Goal: Obtain resource: Obtain resource

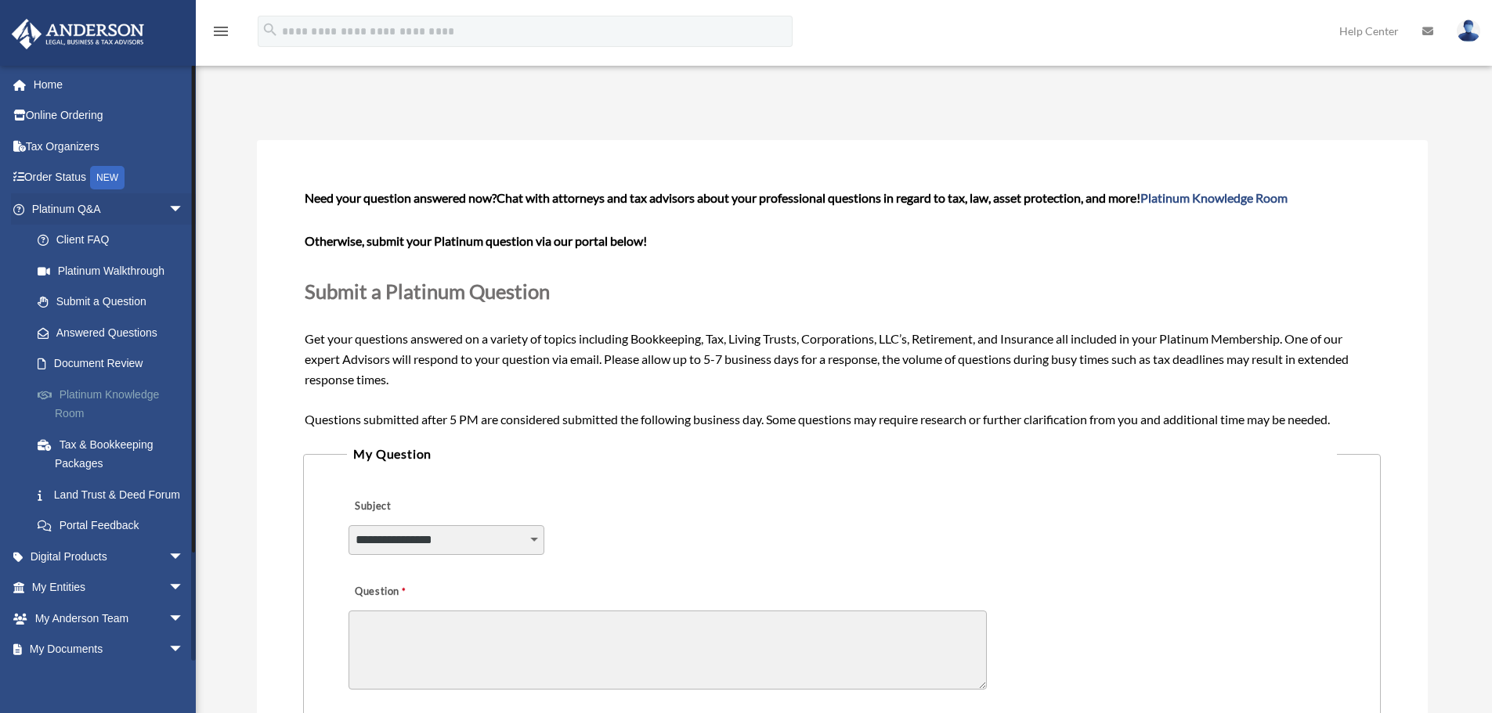
click at [109, 392] on link "Platinum Knowledge Room" at bounding box center [115, 404] width 186 height 50
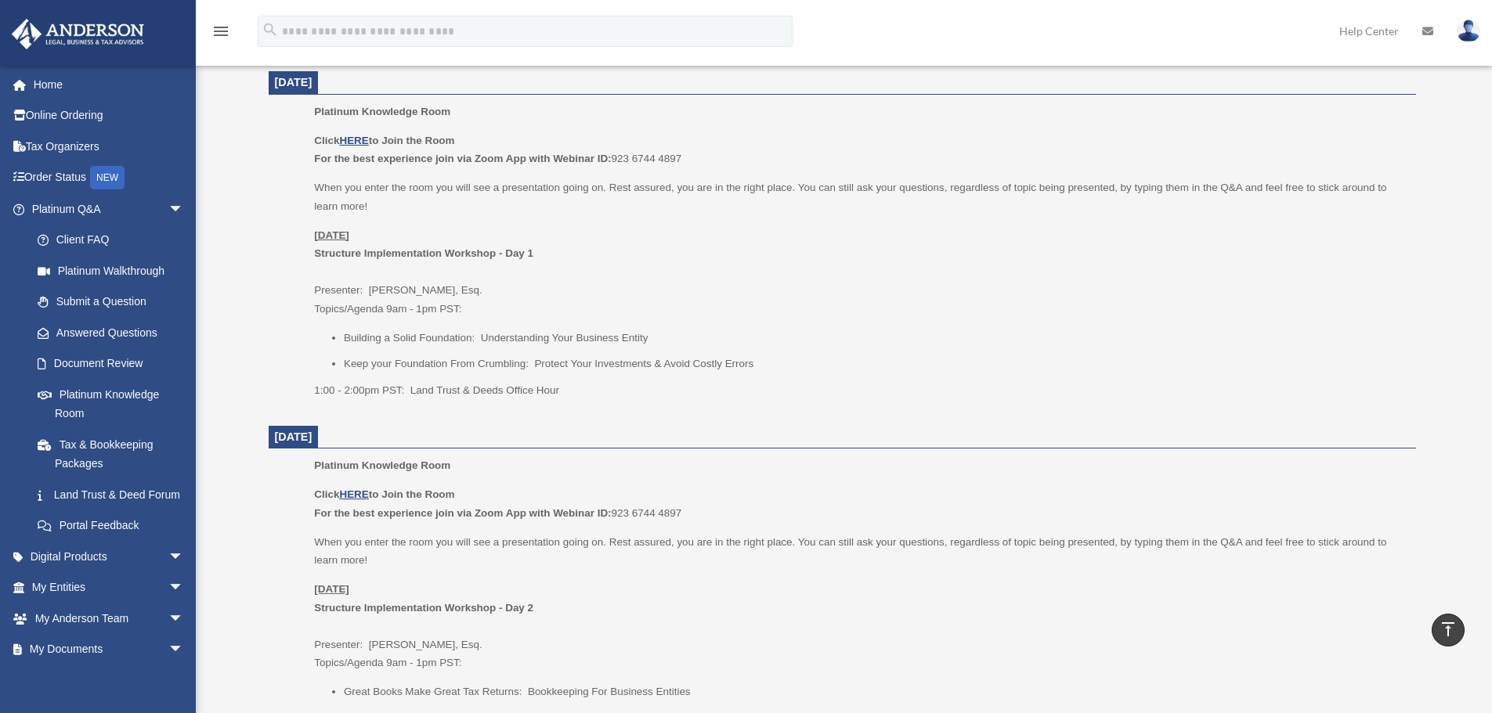
scroll to position [627, 0]
click at [107, 573] on link "Digital Products arrow_drop_down" at bounding box center [109, 556] width 197 height 31
click at [168, 573] on span "arrow_drop_down" at bounding box center [183, 557] width 31 height 32
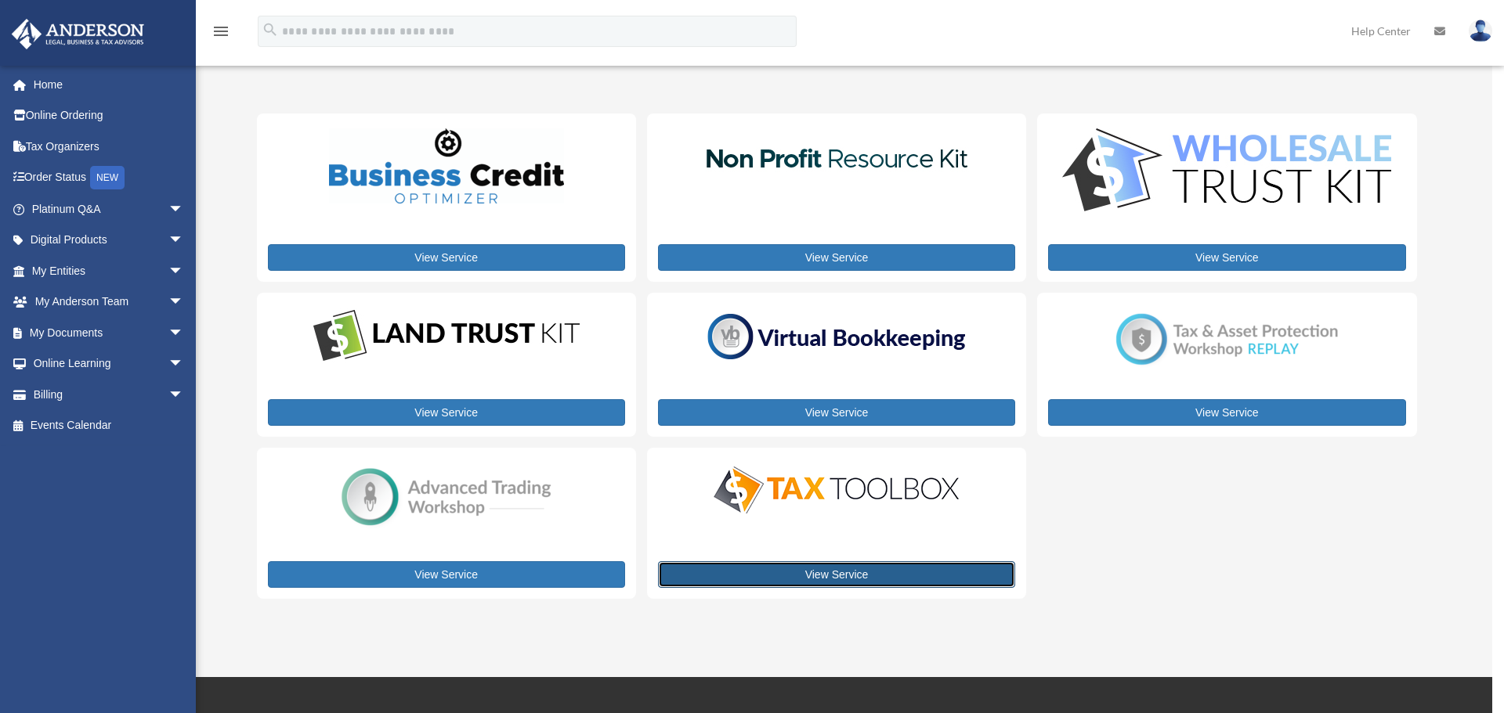
click at [827, 577] on link "View Service" at bounding box center [836, 575] width 357 height 27
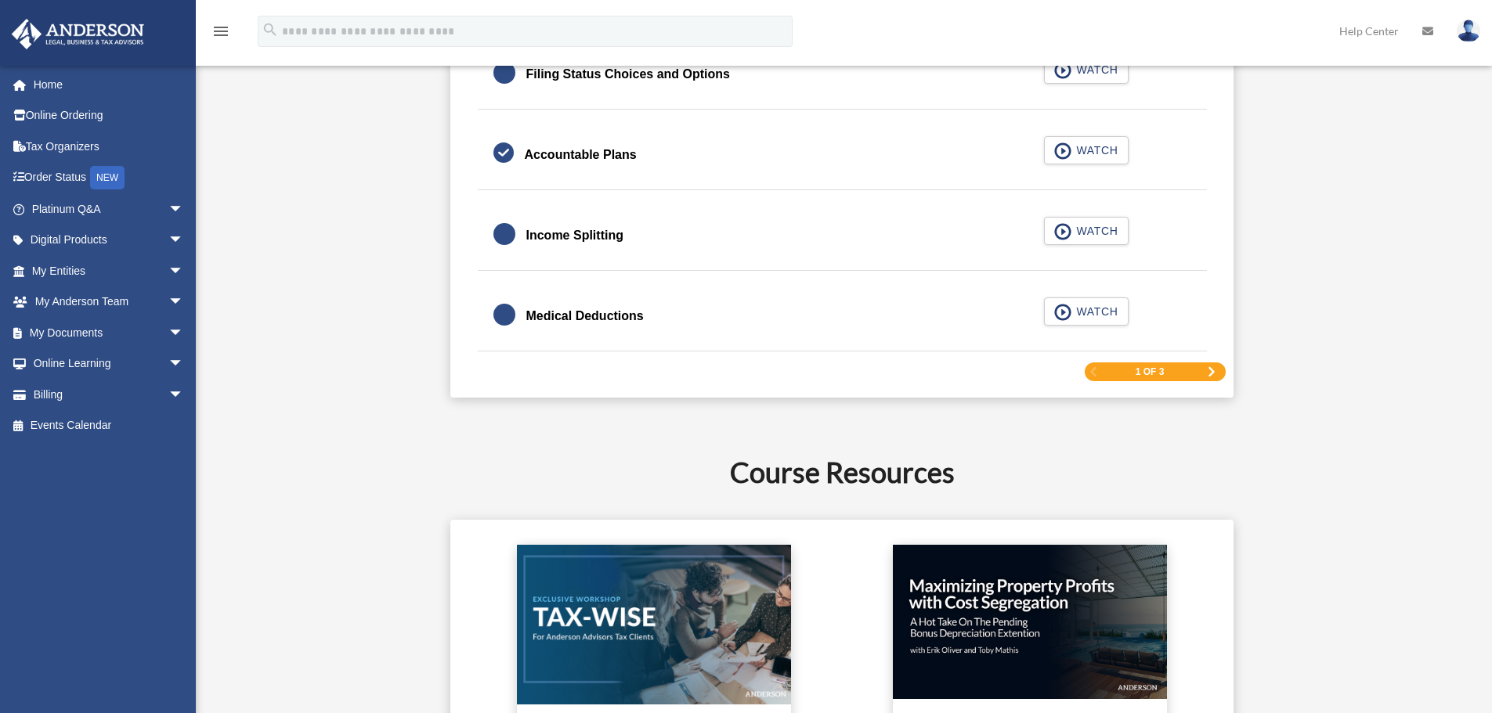
scroll to position [2663, 0]
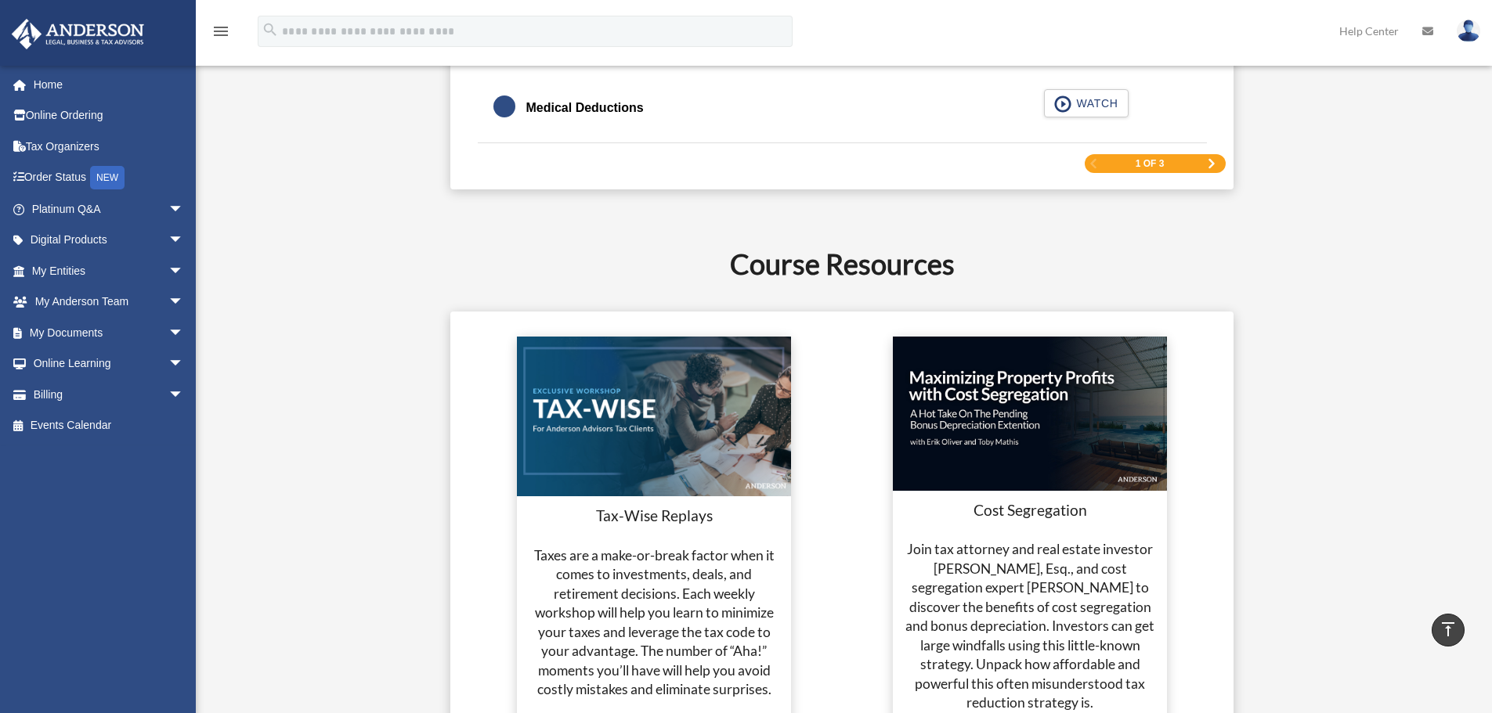
click at [1213, 167] on span "Next Page" at bounding box center [1211, 163] width 9 height 9
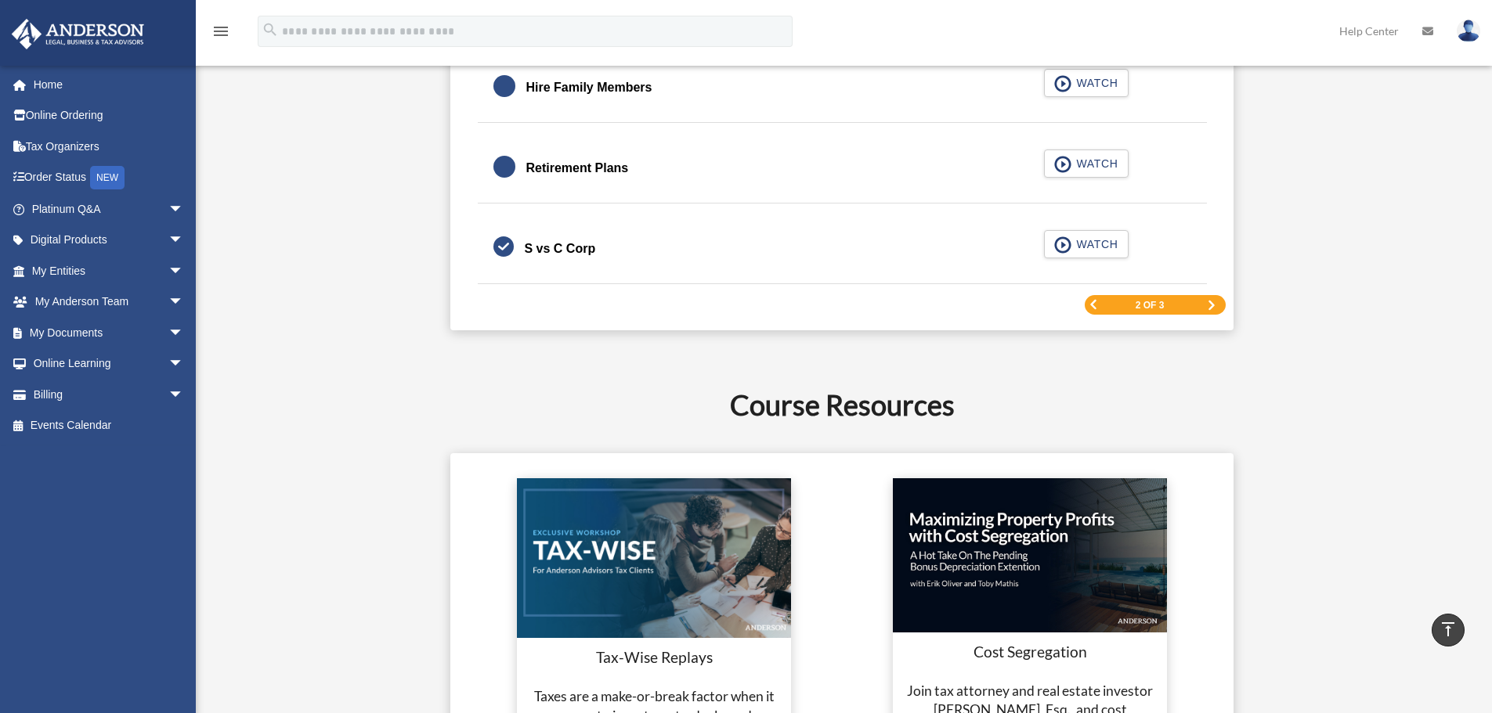
scroll to position [2480, 0]
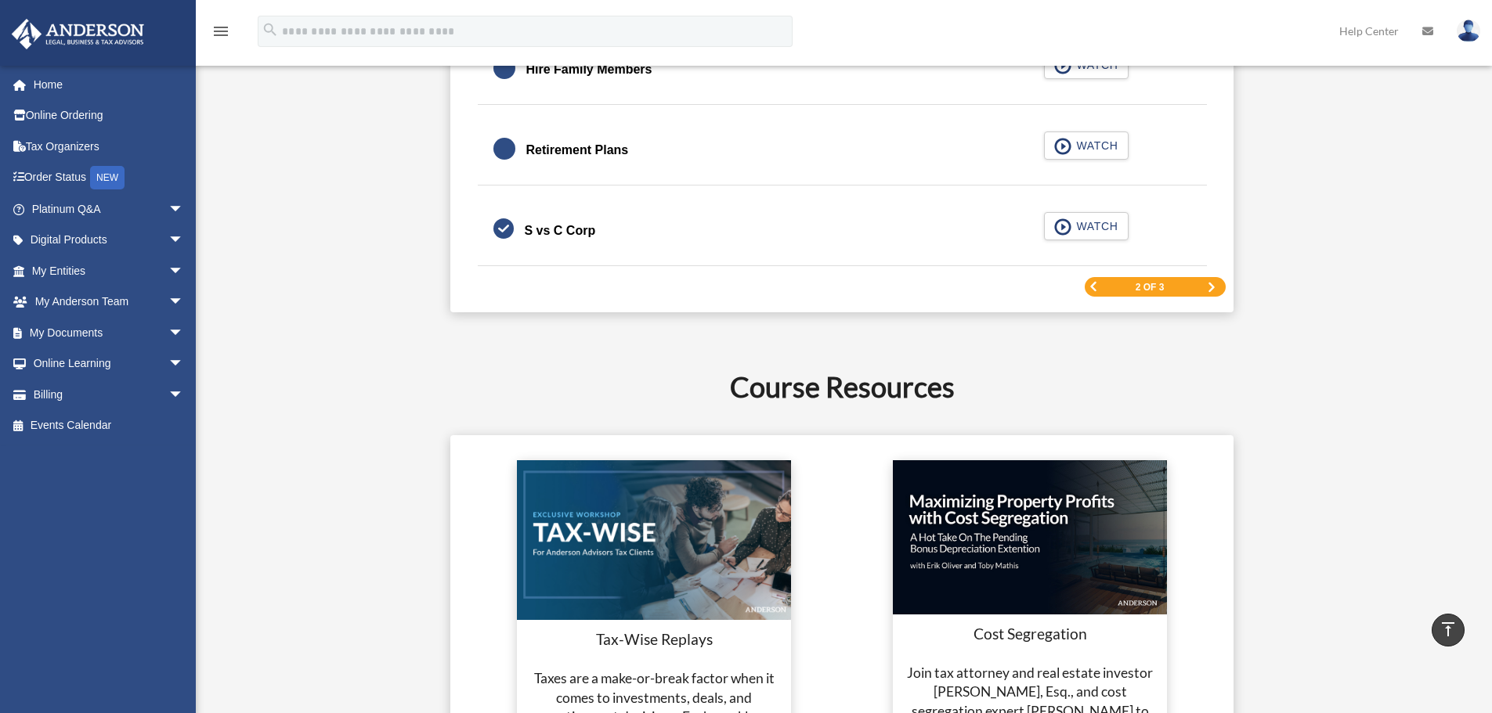
click at [1205, 286] on div "2 of 3" at bounding box center [1155, 287] width 141 height 20
click at [1212, 292] on link "Next Page" at bounding box center [1211, 287] width 9 height 11
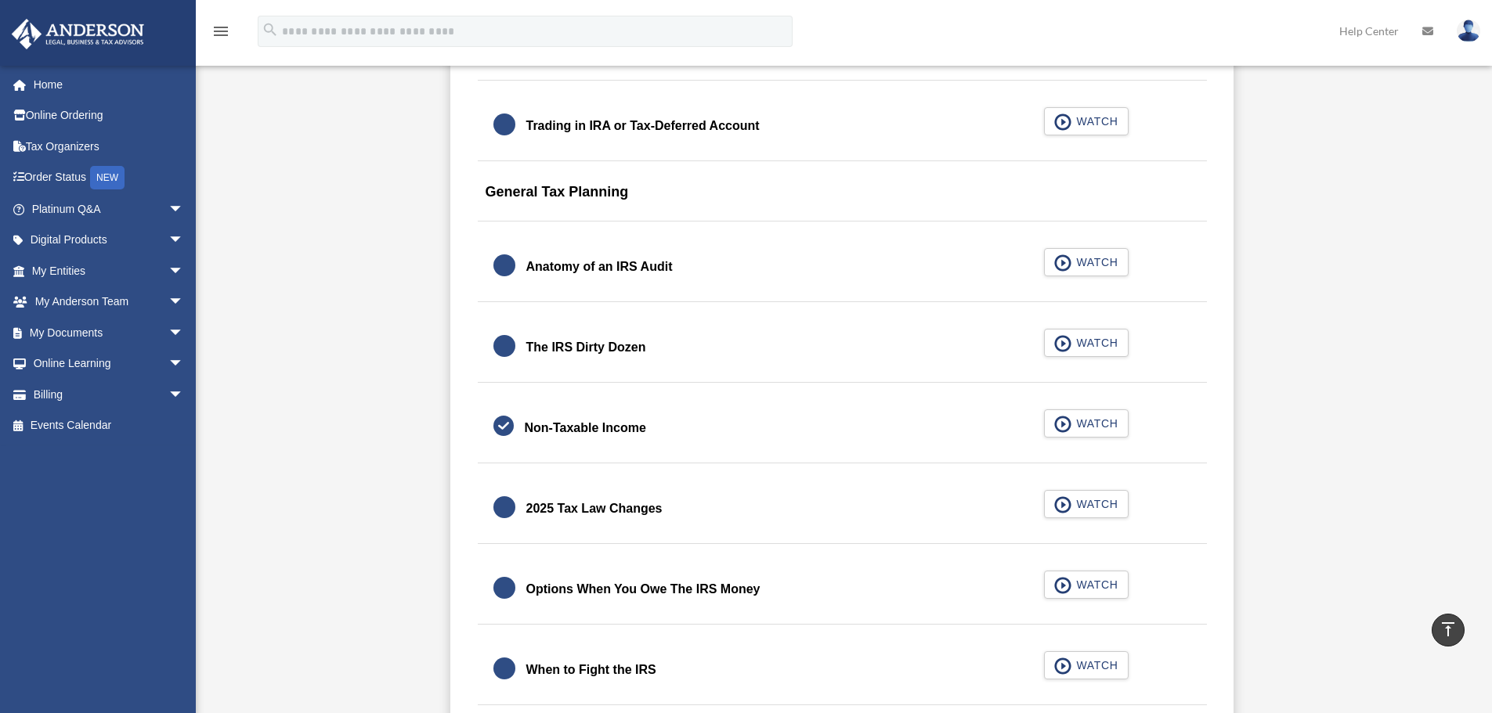
scroll to position [1647, 0]
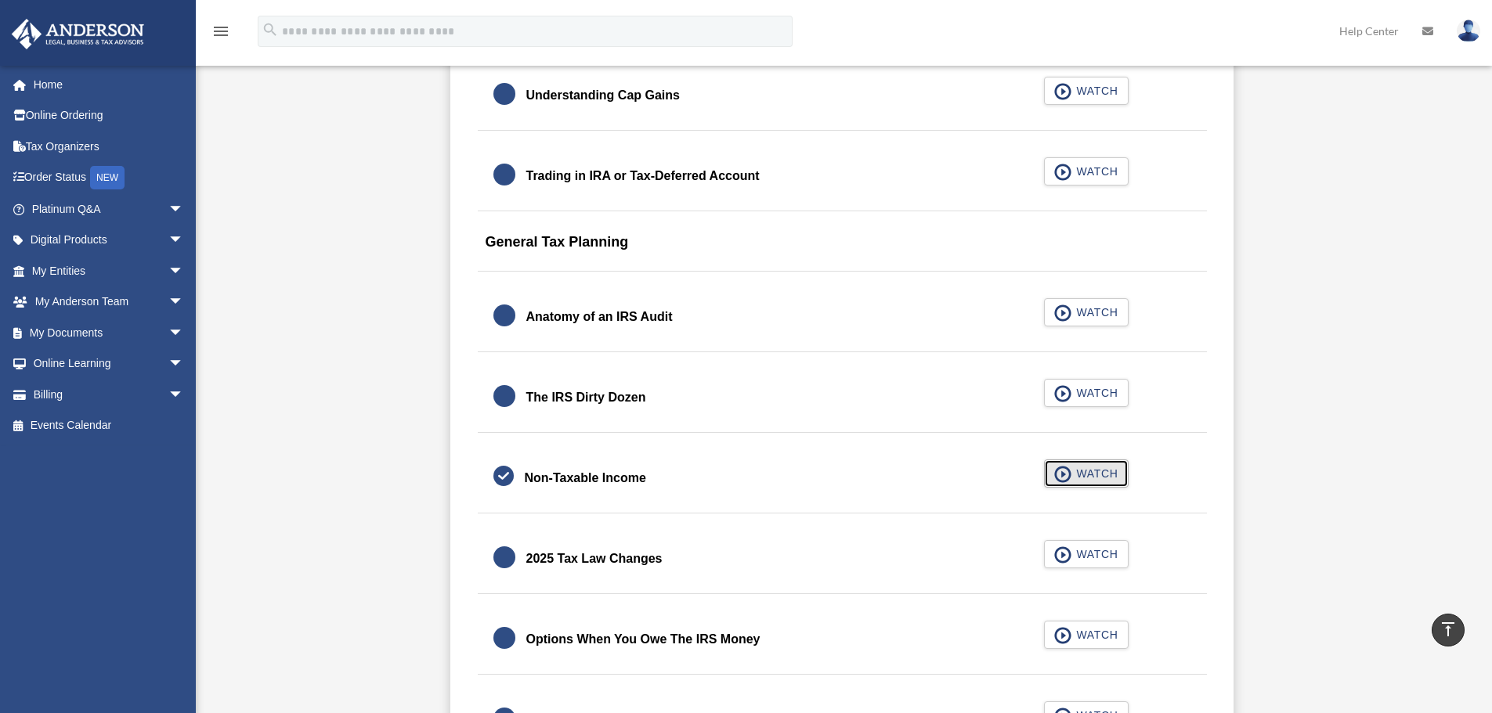
click at [1060, 468] on span "button" at bounding box center [1063, 474] width 18 height 17
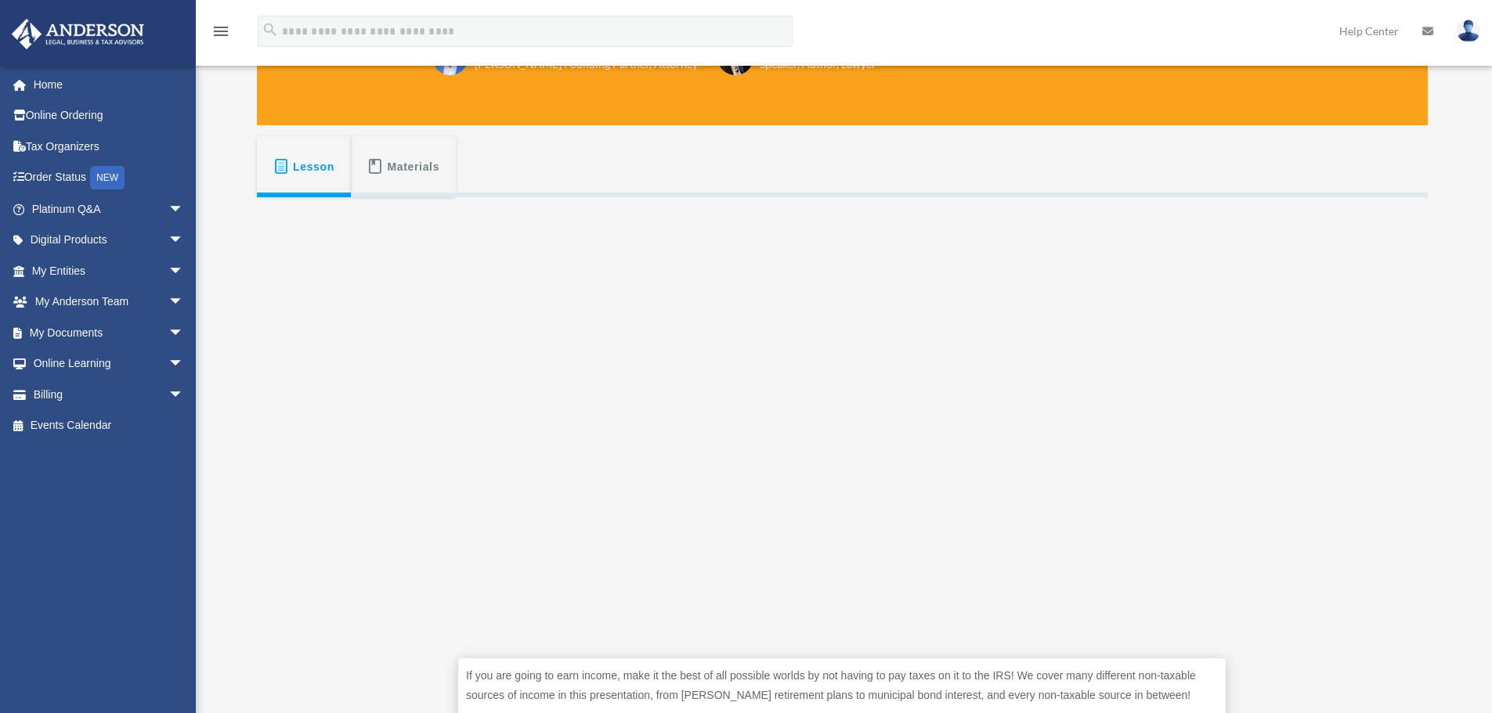
scroll to position [313, 0]
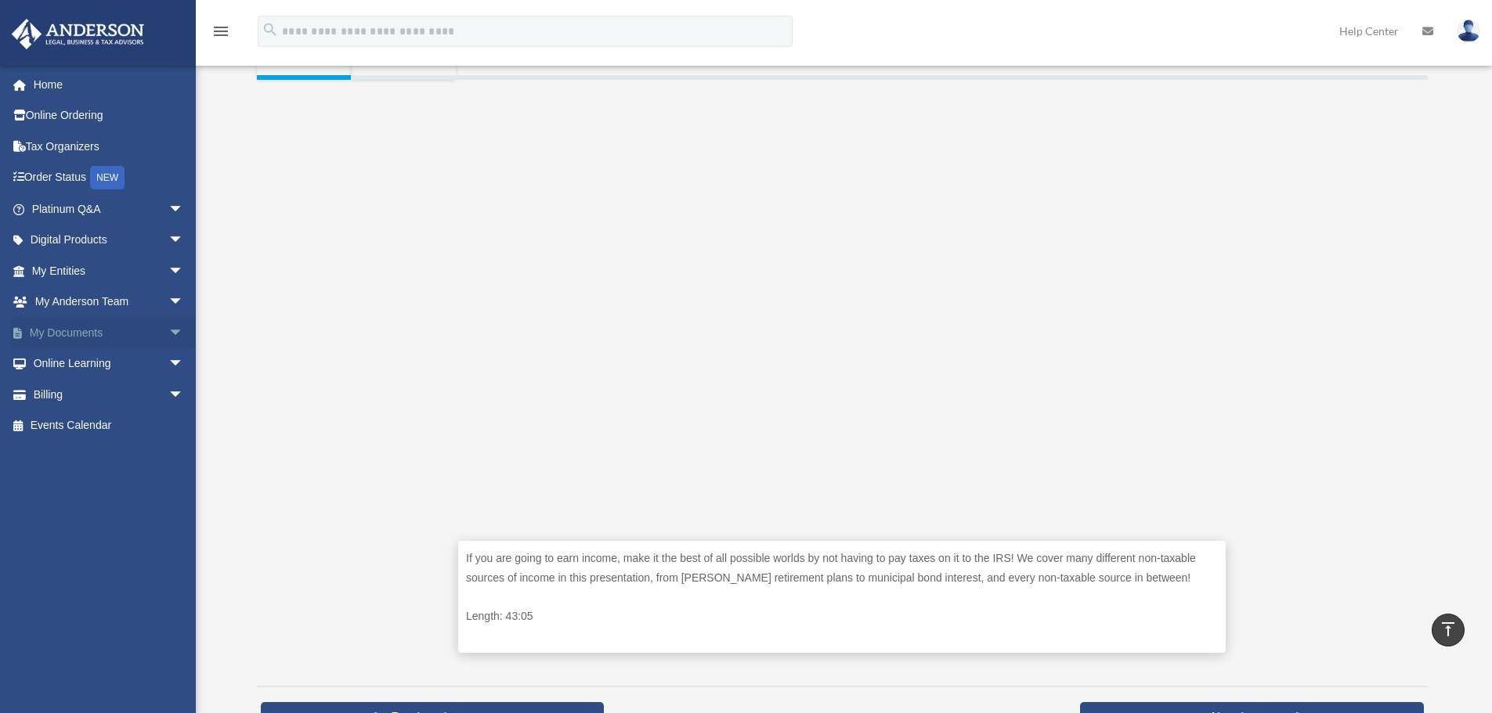
click at [168, 332] on span "arrow_drop_down" at bounding box center [183, 333] width 31 height 32
click at [107, 428] on link "Forms Library" at bounding box center [115, 425] width 186 height 31
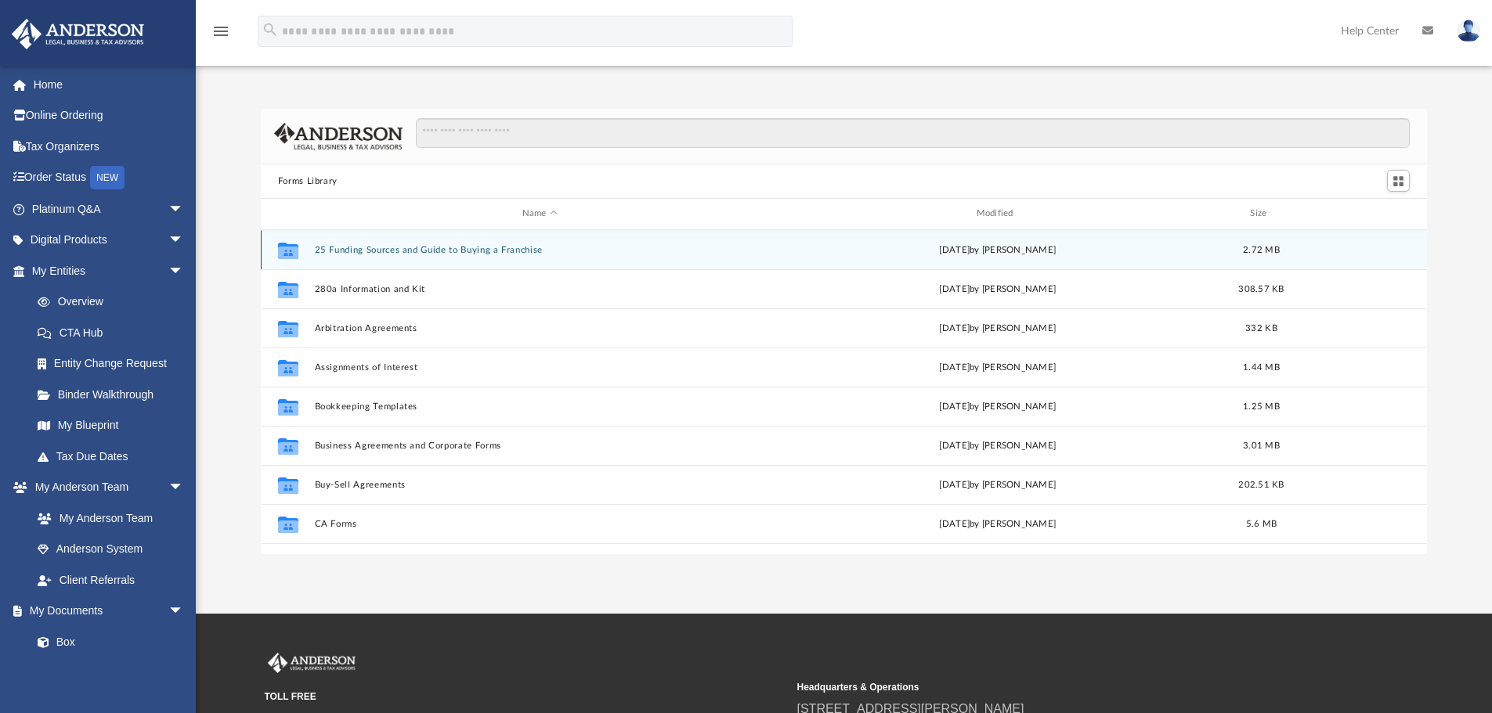
scroll to position [345, 1154]
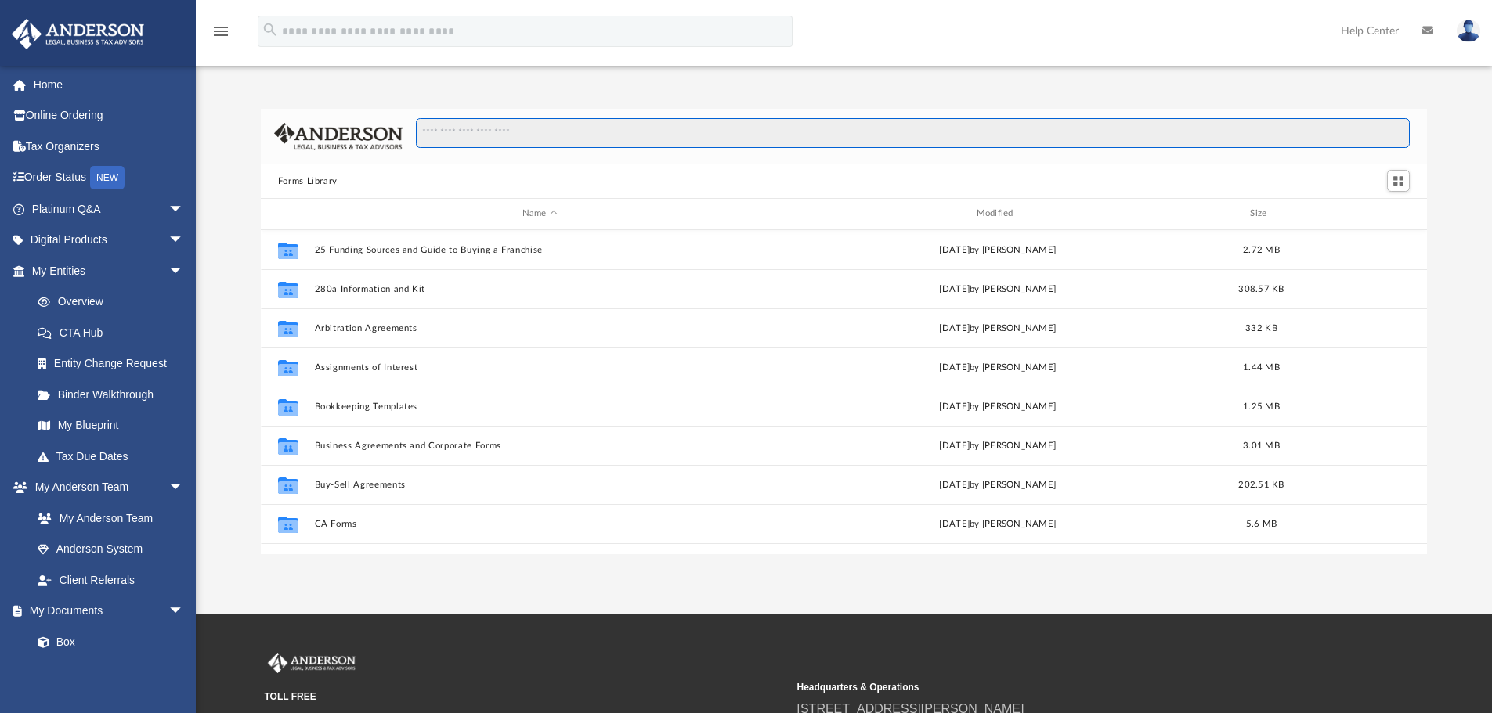
click at [501, 137] on input "Search files and folders" at bounding box center [913, 133] width 994 height 30
type input "**********"
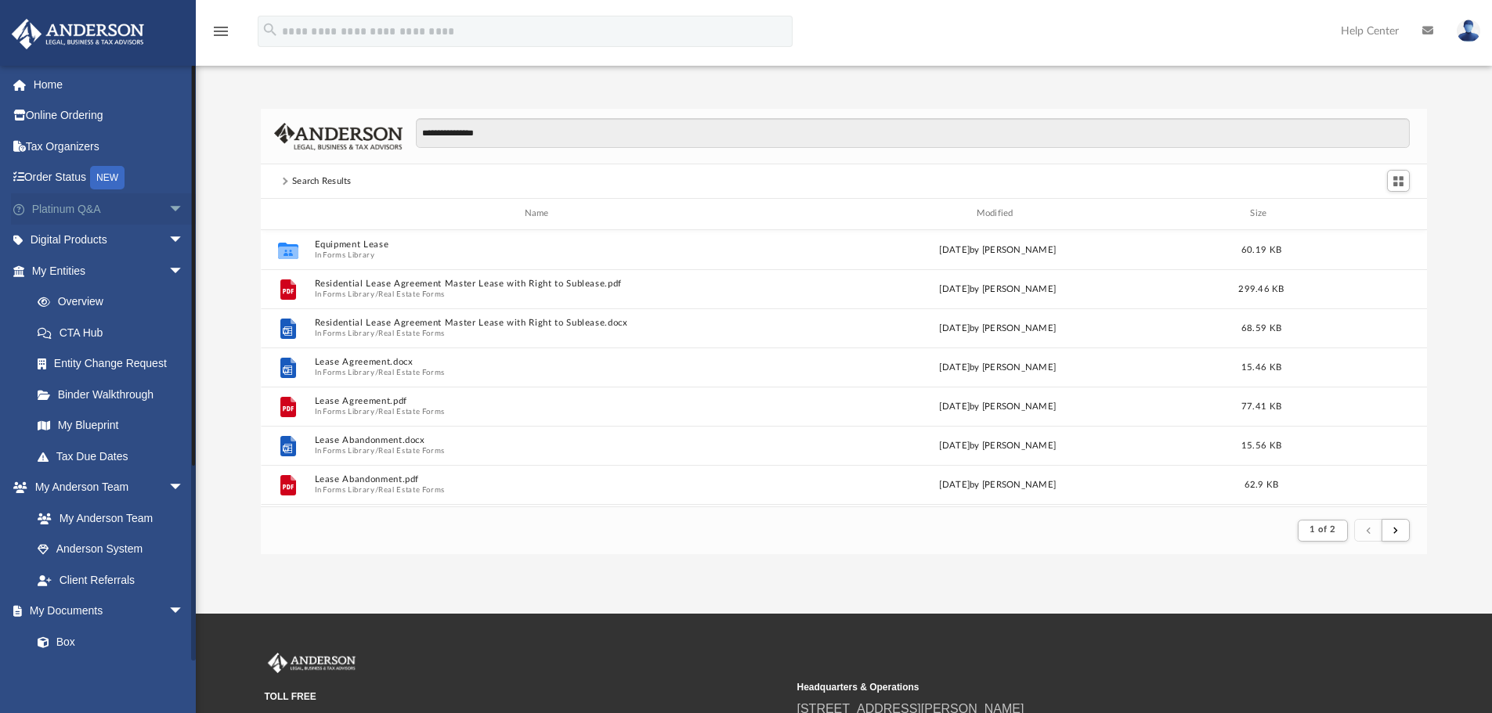
click at [168, 211] on span "arrow_drop_down" at bounding box center [183, 209] width 31 height 32
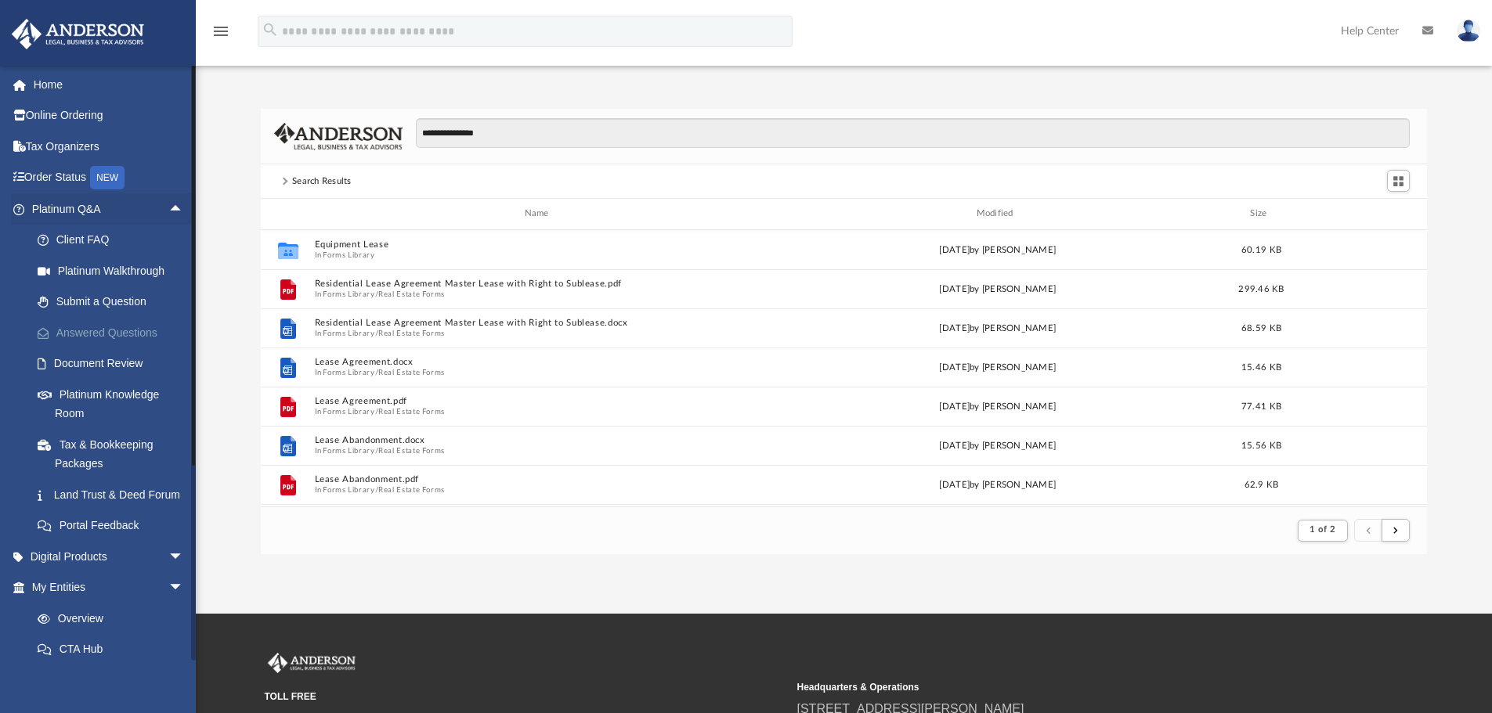
click at [127, 333] on link "Answered Questions" at bounding box center [115, 332] width 186 height 31
